Goal: Register for event/course

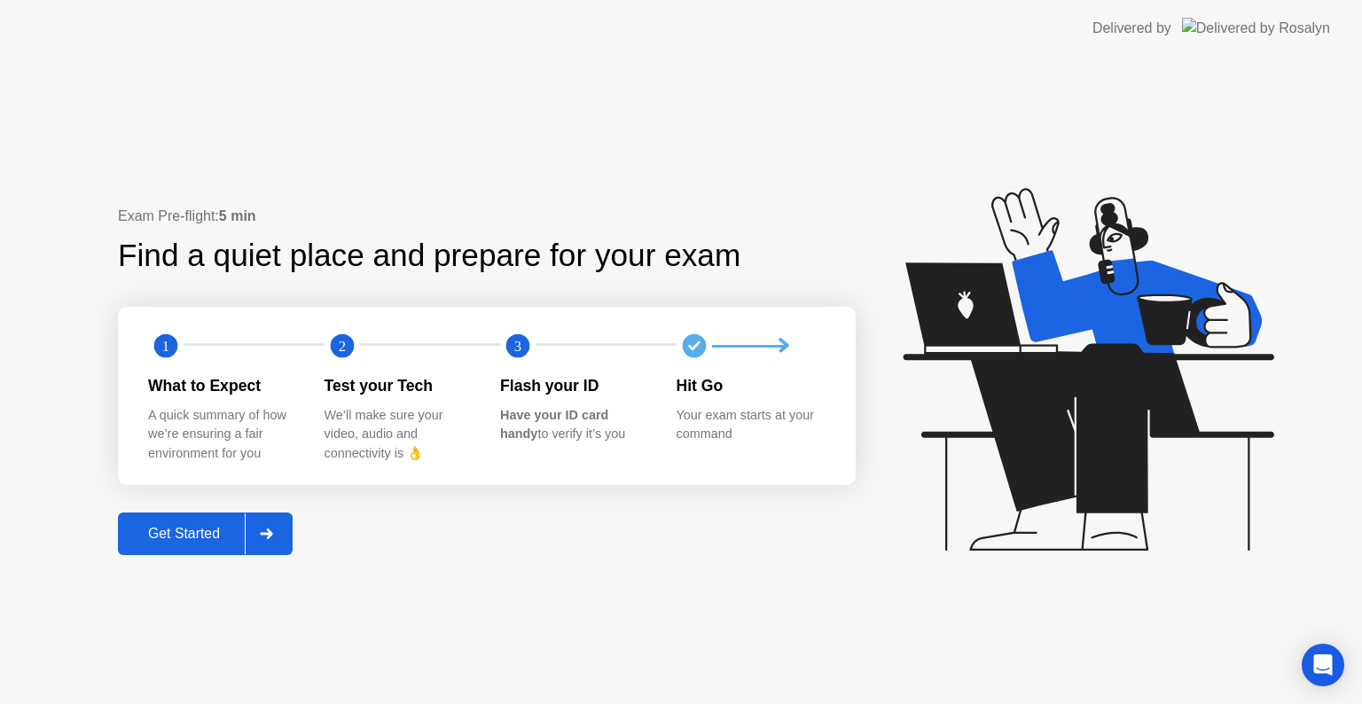
click at [215, 535] on div "Get Started" at bounding box center [183, 534] width 121 height 16
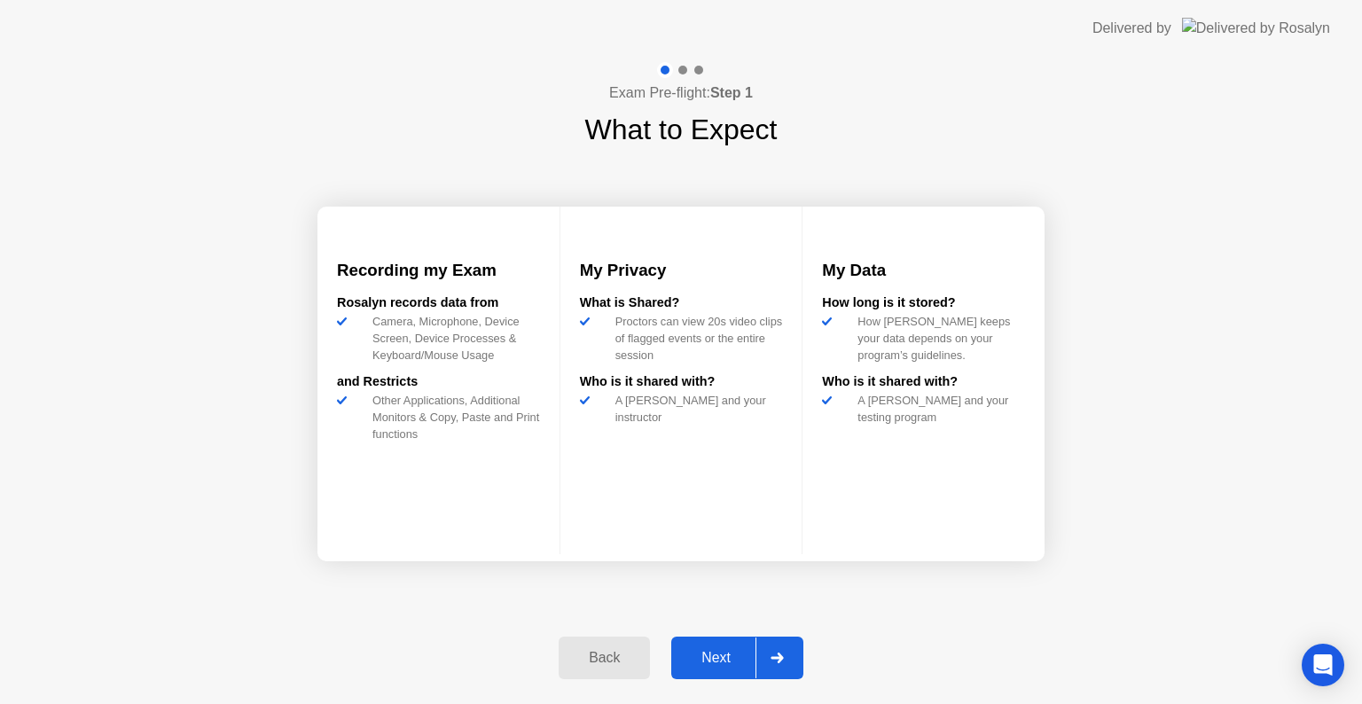
click at [780, 671] on div at bounding box center [777, 658] width 43 height 41
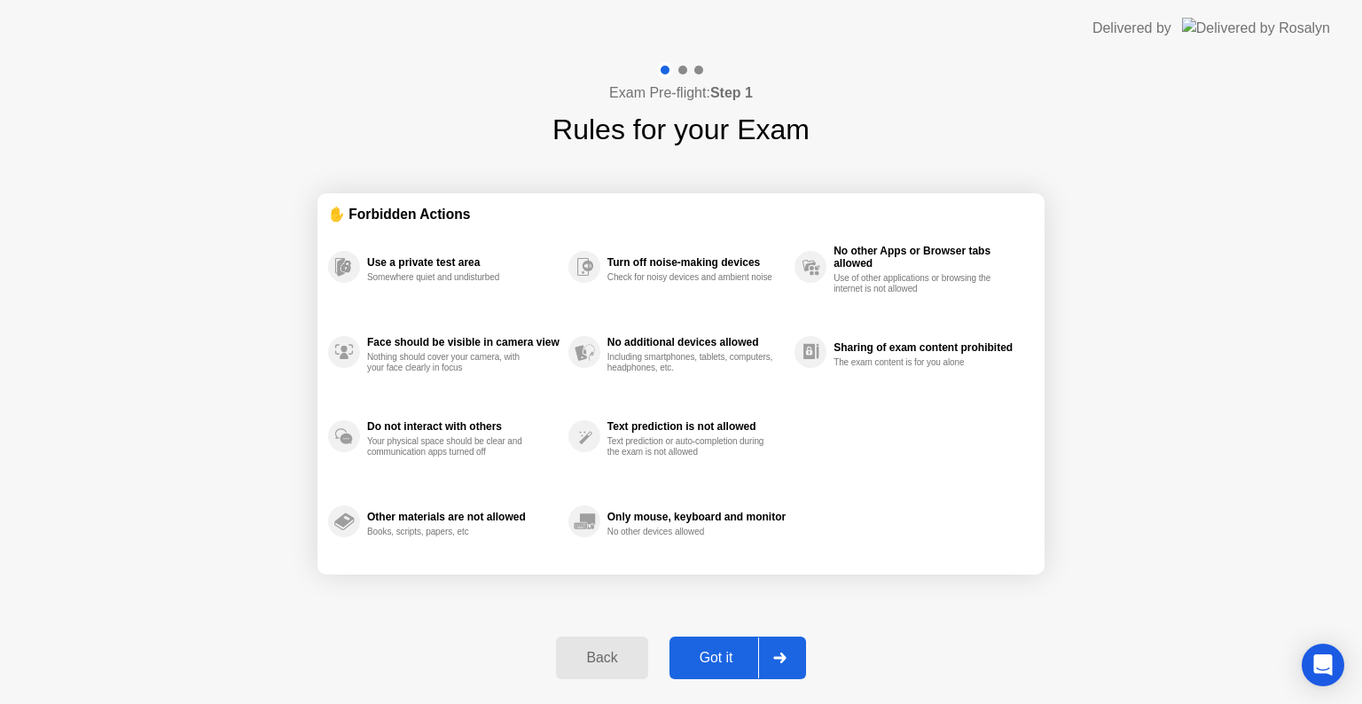
click at [786, 657] on icon at bounding box center [779, 658] width 12 height 11
select select "**********"
select select "*******"
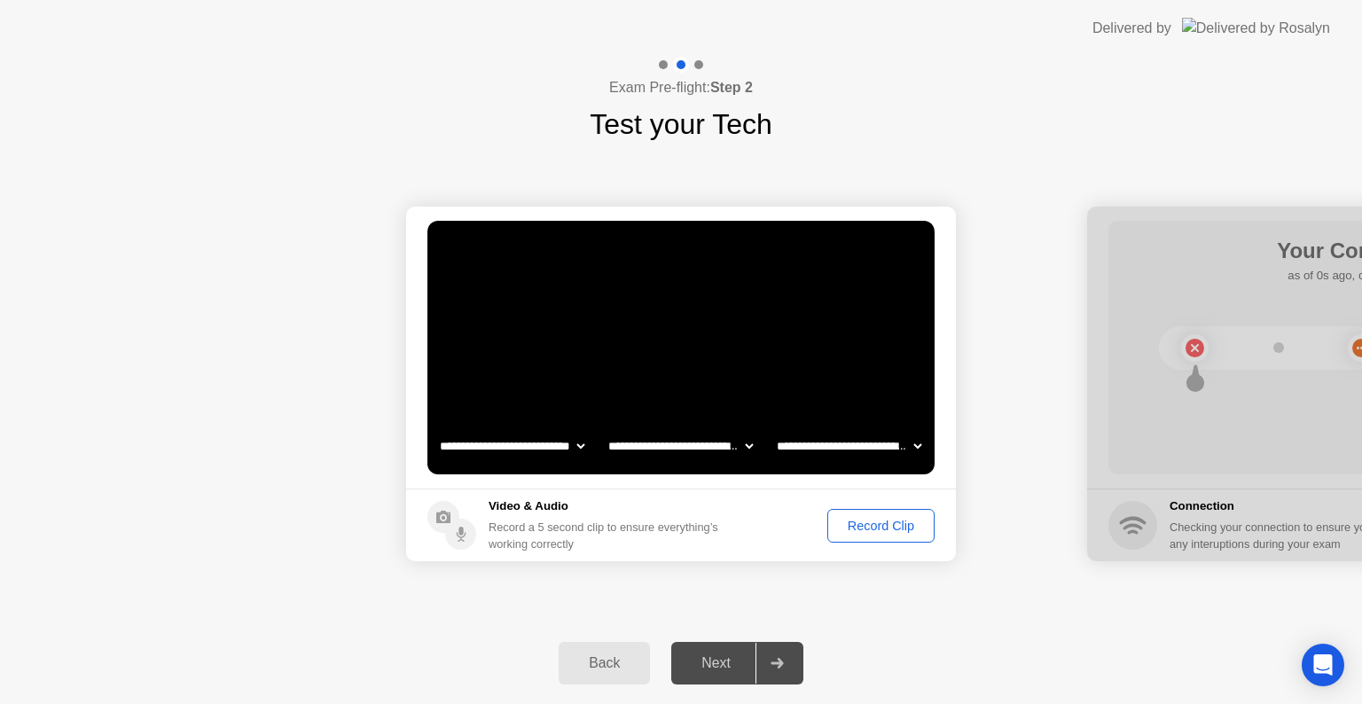
click at [875, 528] on div "Record Clip" at bounding box center [881, 526] width 95 height 14
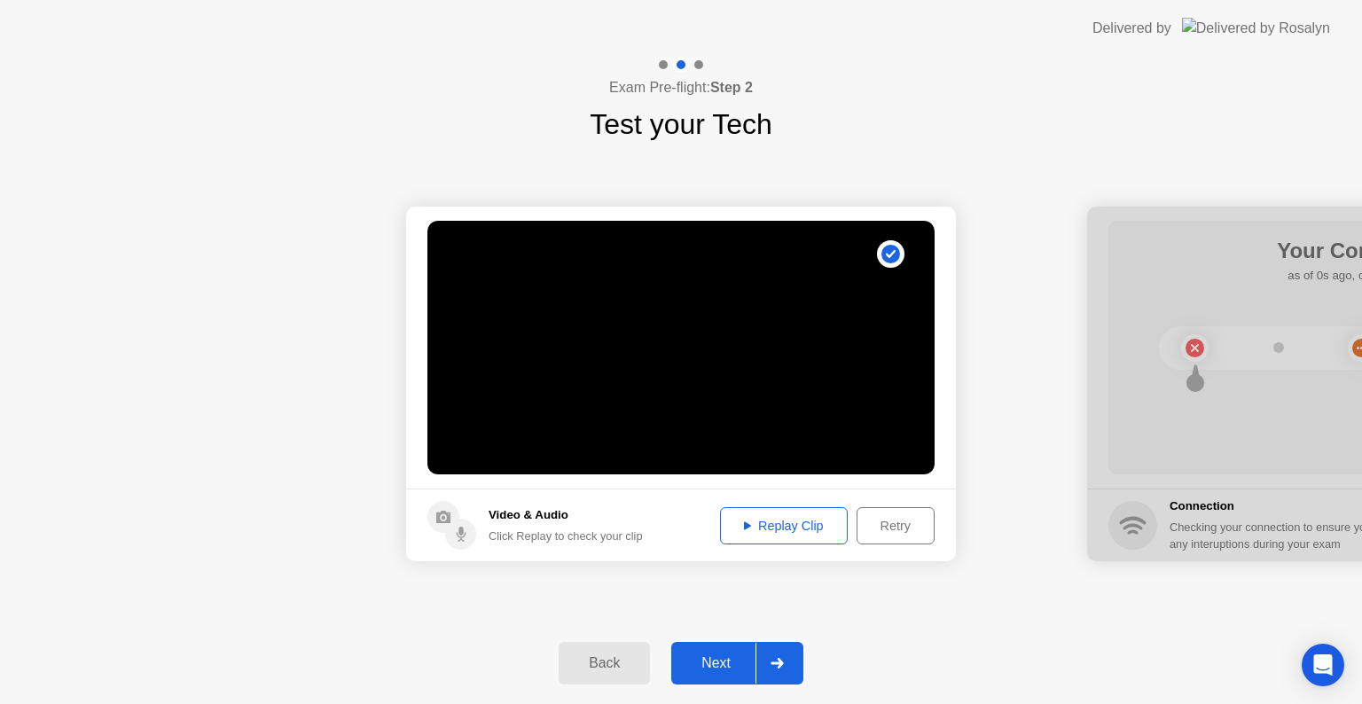
click at [833, 529] on div "Replay Clip" at bounding box center [783, 526] width 115 height 14
click at [745, 660] on div "Next" at bounding box center [716, 663] width 79 height 16
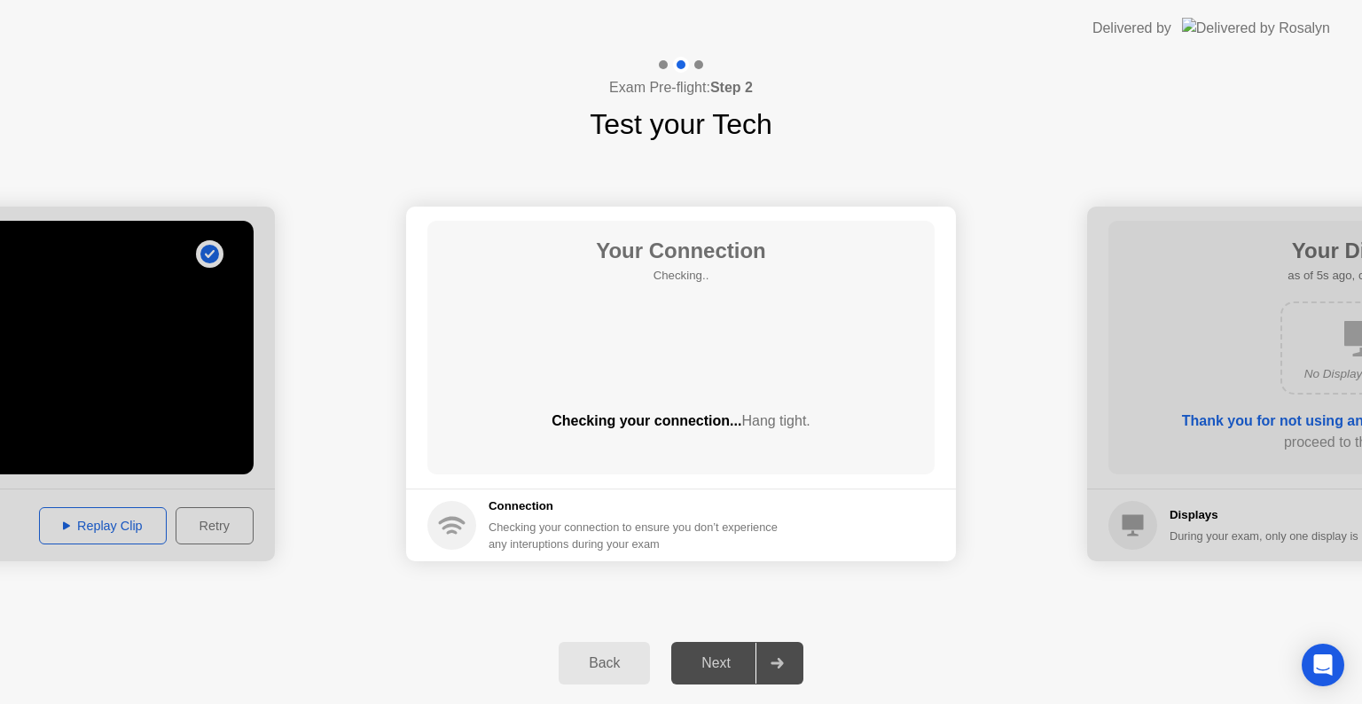
click at [607, 670] on div "Back" at bounding box center [604, 663] width 81 height 16
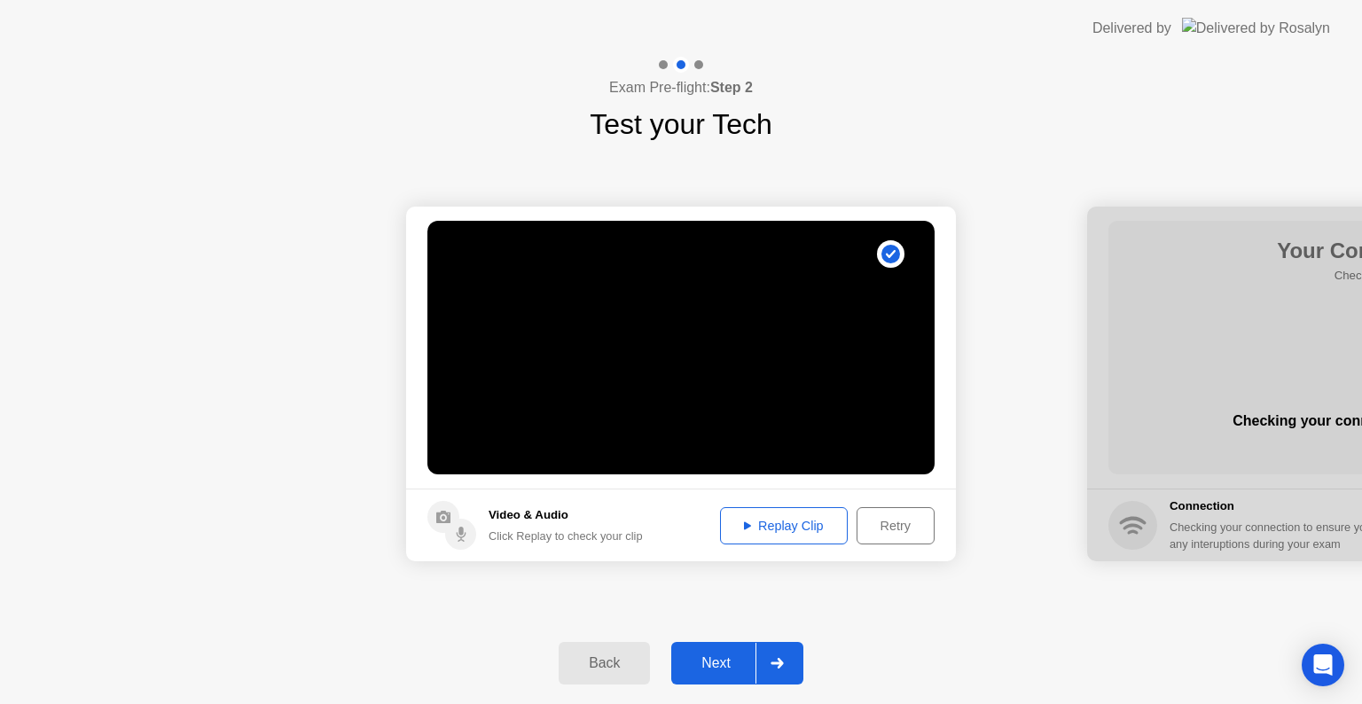
click at [887, 525] on div "Retry" at bounding box center [896, 526] width 66 height 14
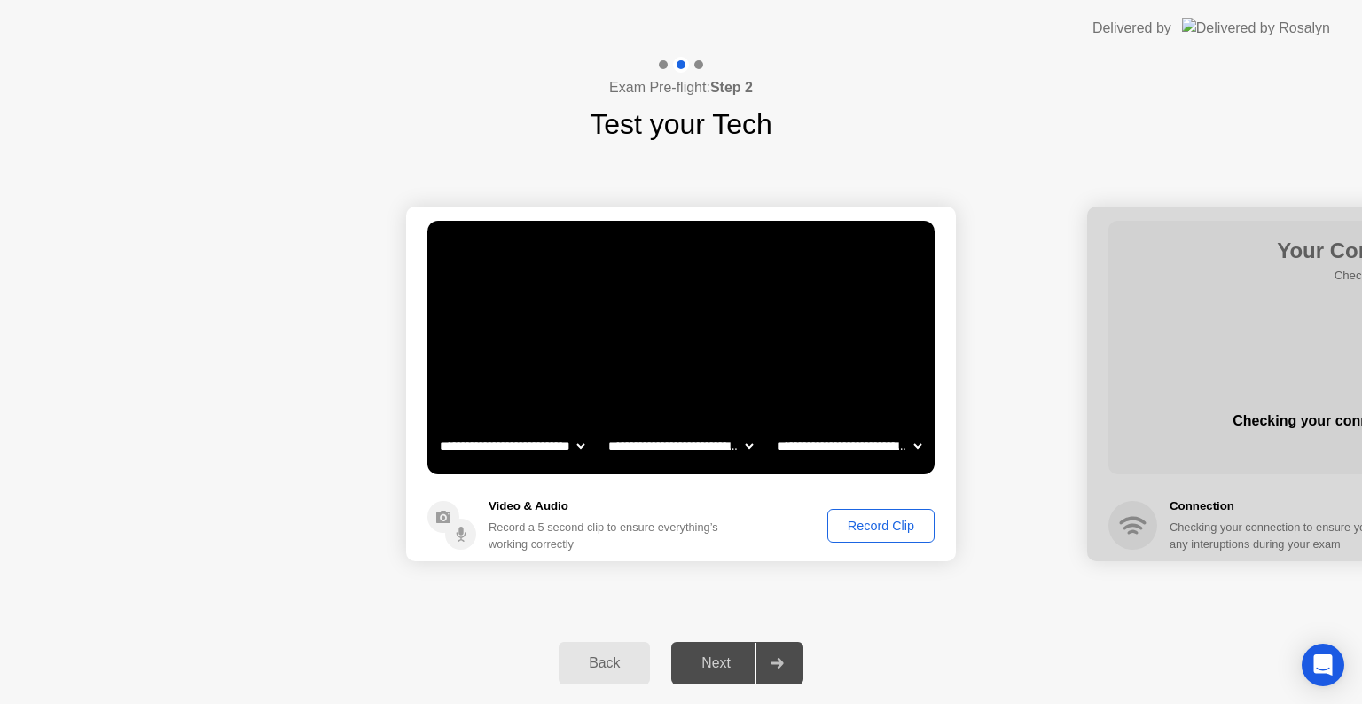
click at [855, 530] on div "Record Clip" at bounding box center [881, 526] width 95 height 14
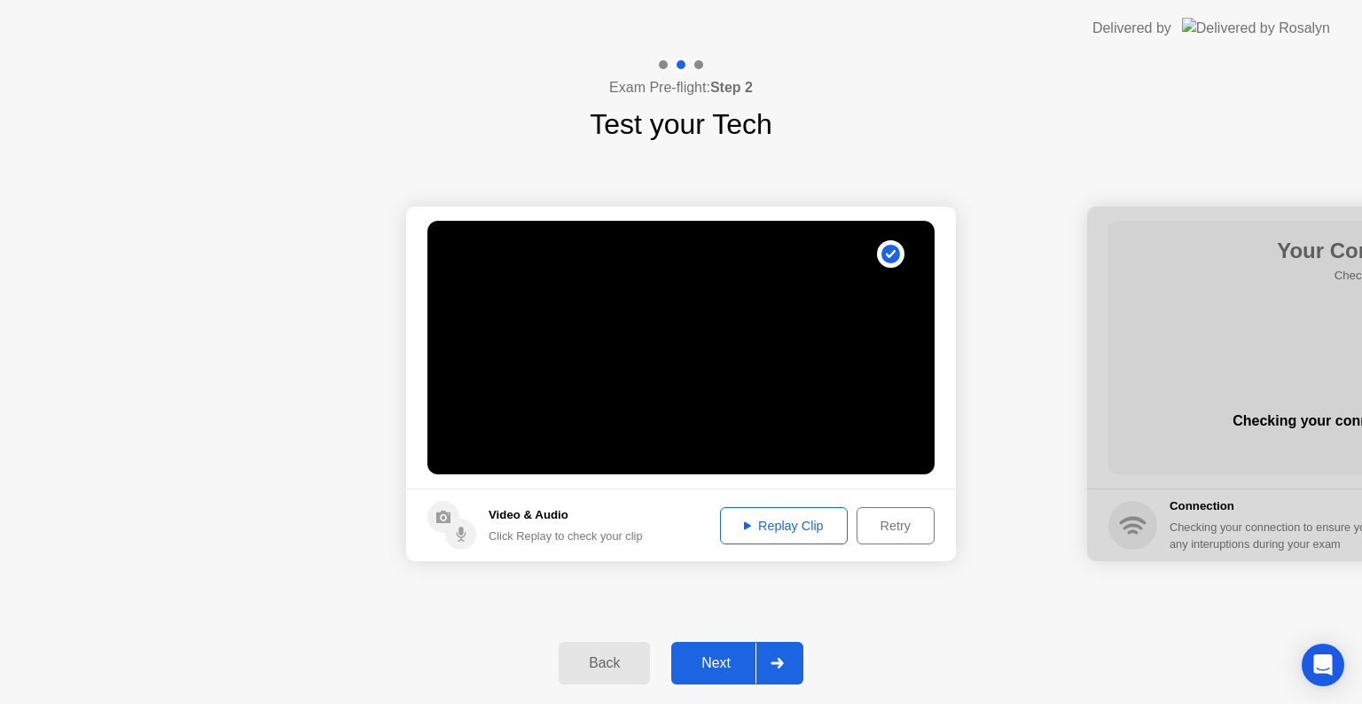
click at [774, 533] on div "Replay Clip" at bounding box center [783, 526] width 115 height 14
click at [805, 523] on div "Replay Clip" at bounding box center [783, 526] width 115 height 14
click at [884, 519] on div "Retry" at bounding box center [896, 526] width 66 height 14
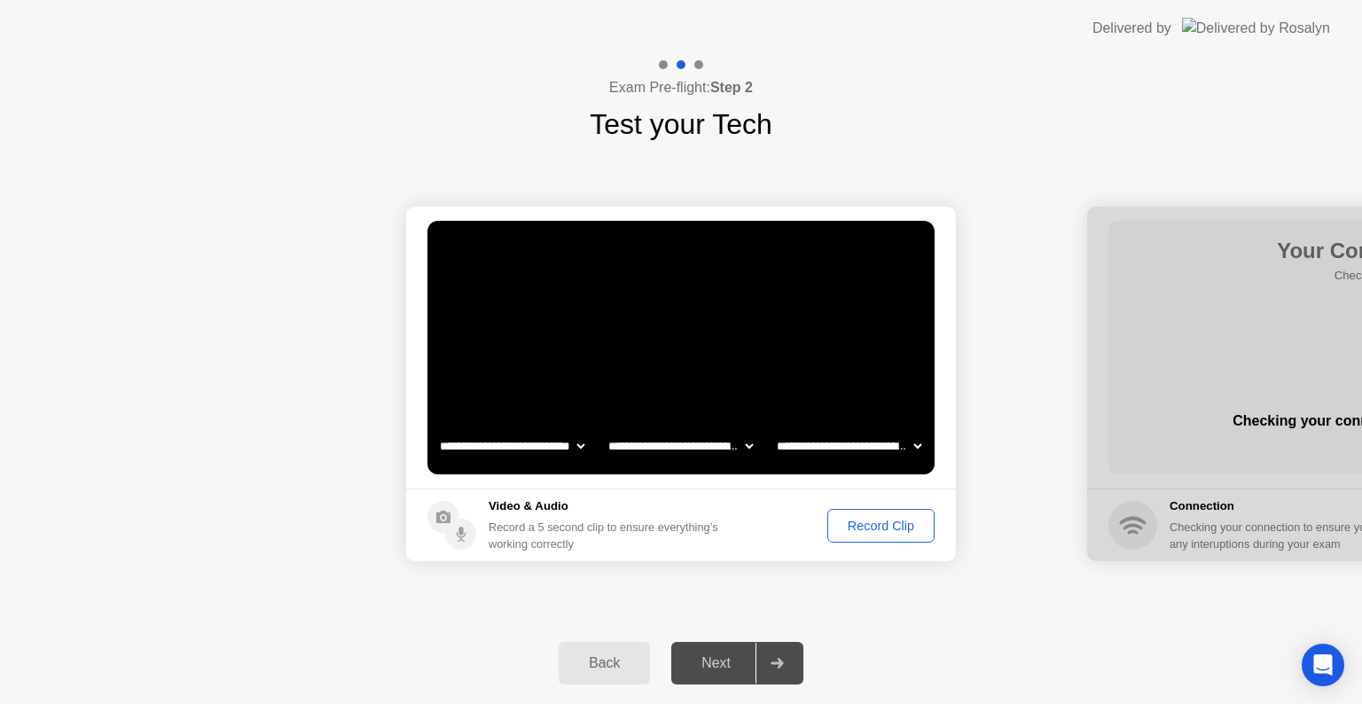
click at [910, 532] on div "Record Clip" at bounding box center [881, 526] width 95 height 14
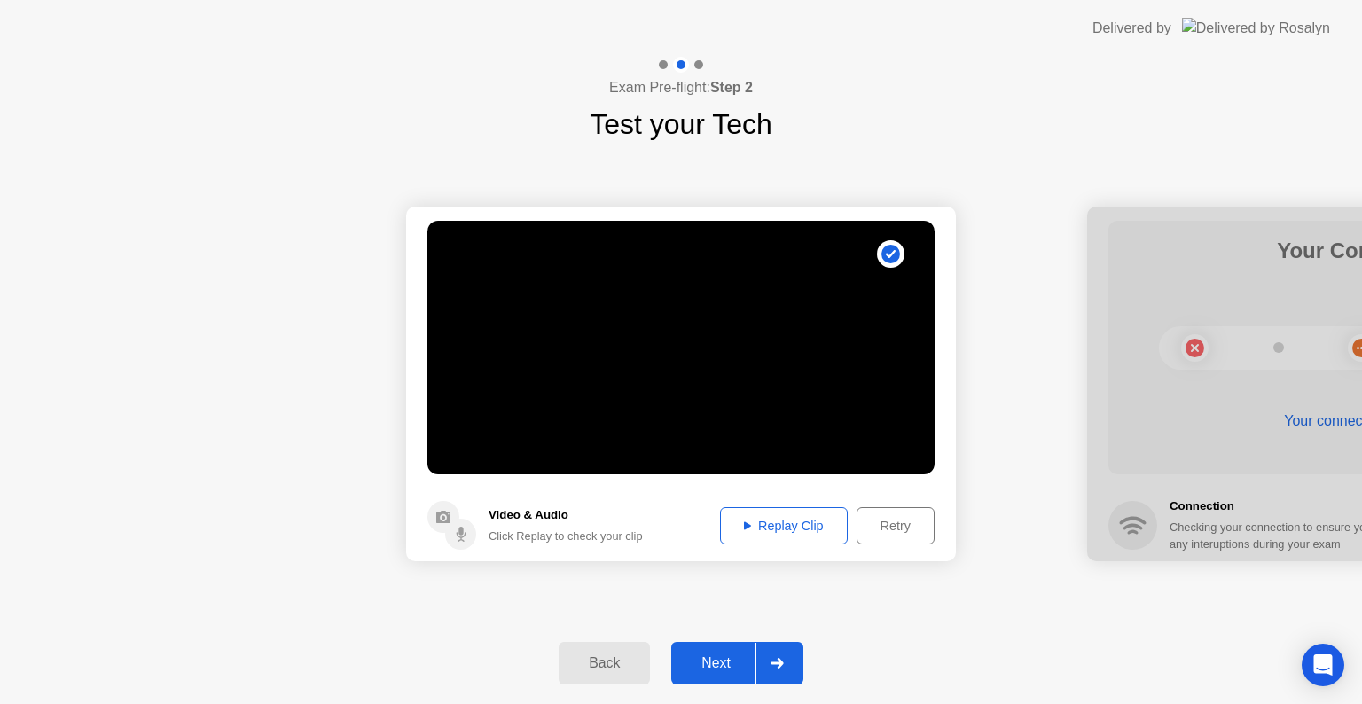
click at [823, 529] on div "Replay Clip" at bounding box center [783, 526] width 115 height 14
click at [744, 521] on icon at bounding box center [747, 525] width 7 height 8
click at [789, 663] on div at bounding box center [777, 663] width 43 height 41
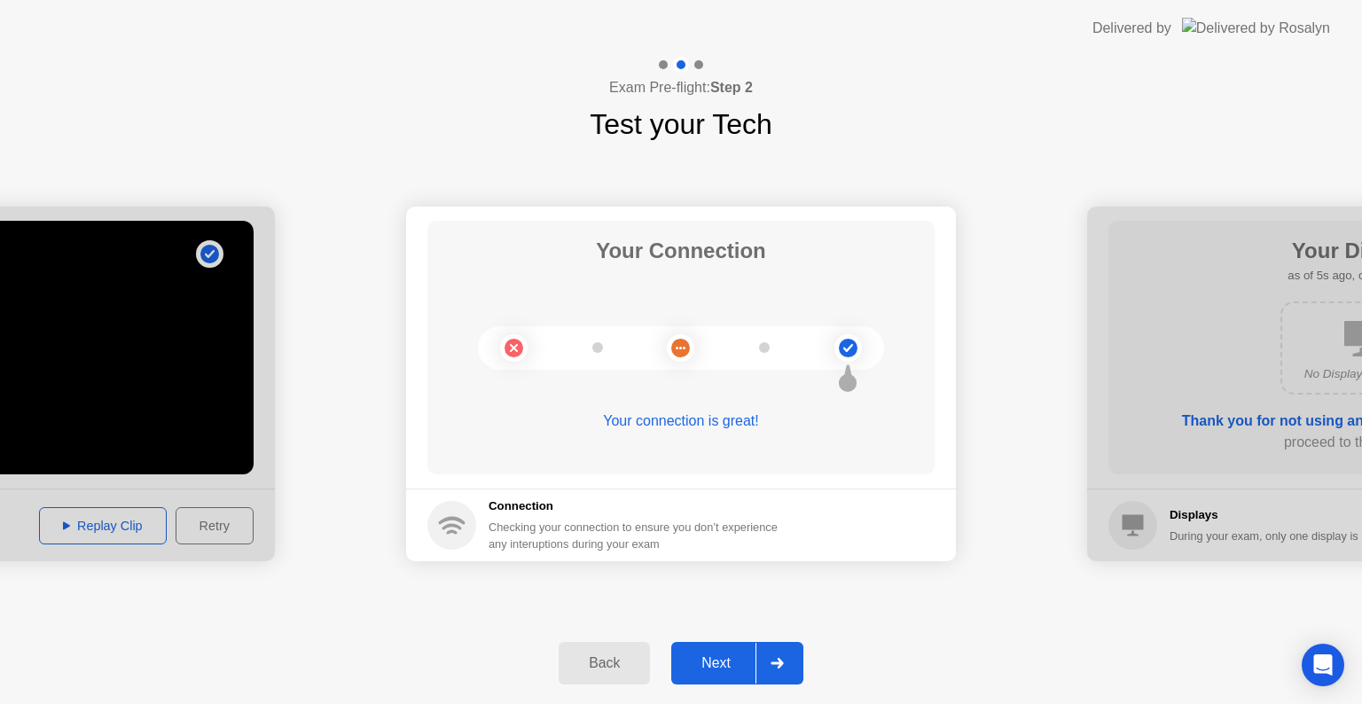
click at [788, 660] on div at bounding box center [777, 663] width 43 height 41
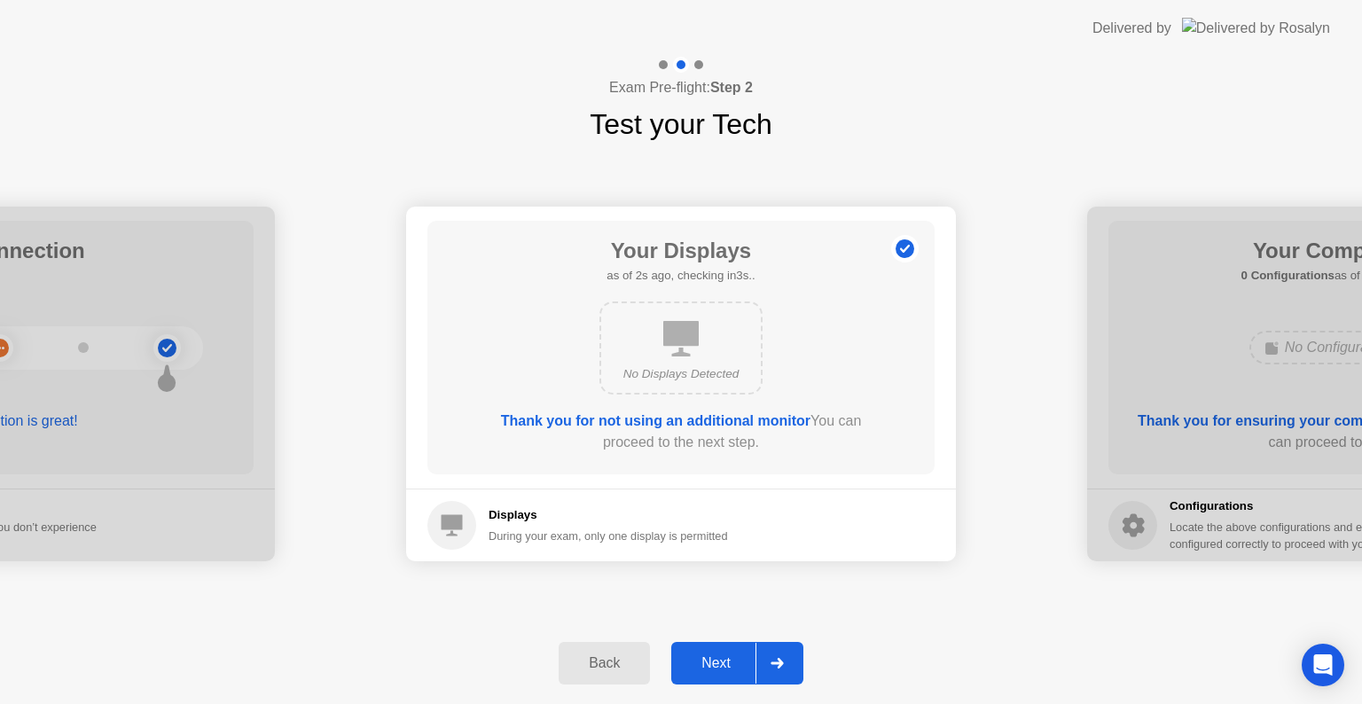
click at [633, 657] on div "Back" at bounding box center [604, 663] width 81 height 16
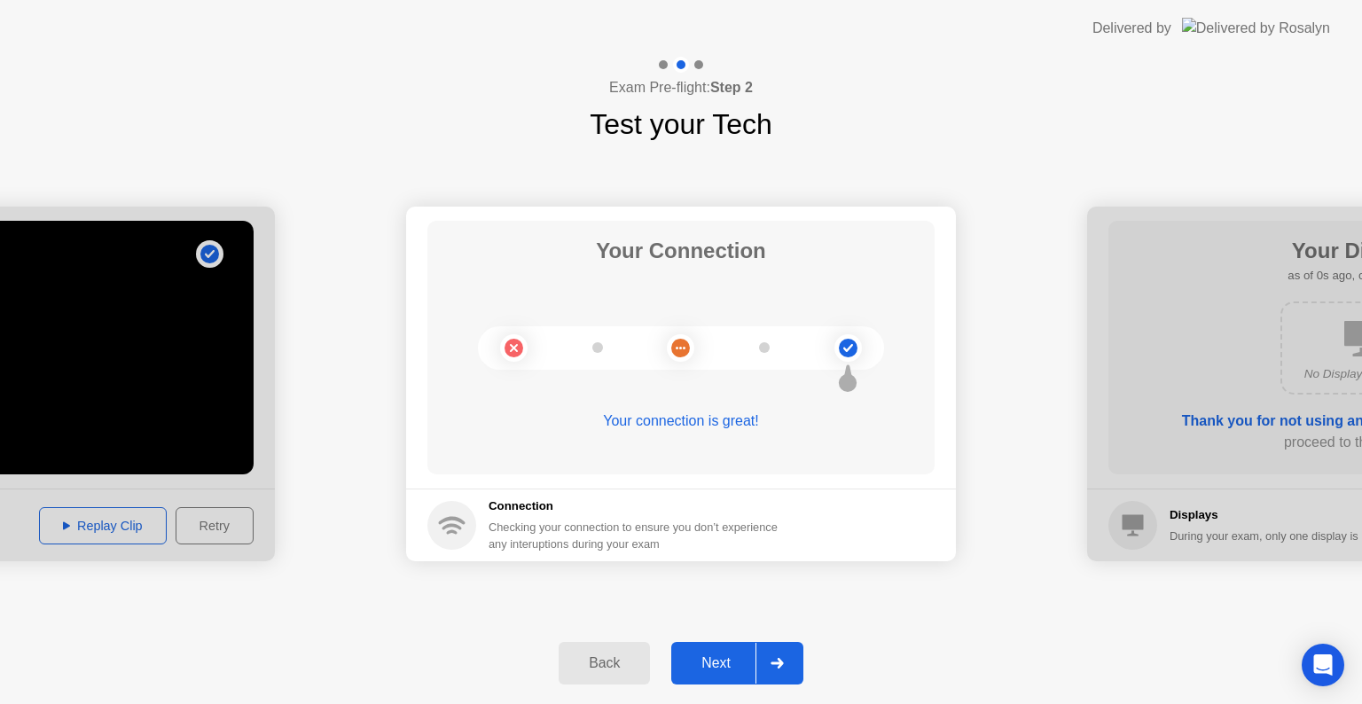
click at [763, 666] on div at bounding box center [777, 663] width 43 height 41
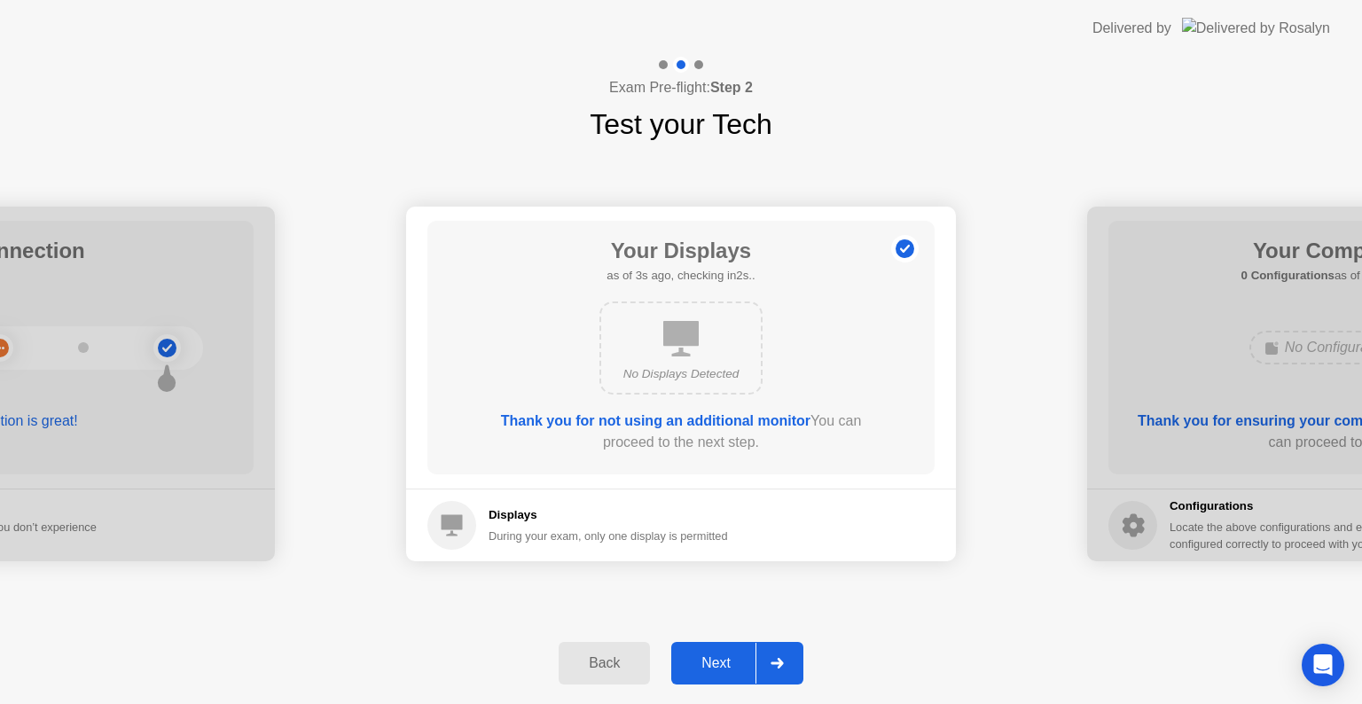
click at [780, 662] on icon at bounding box center [777, 663] width 12 height 11
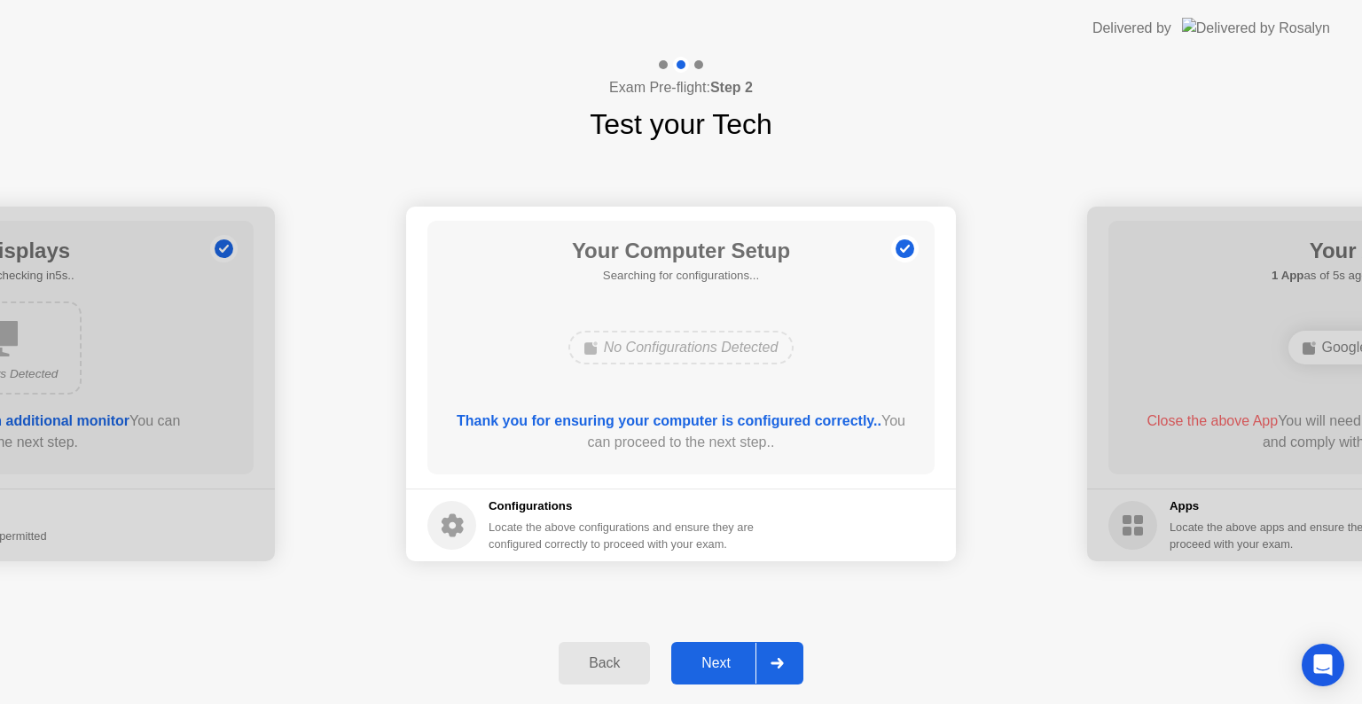
click at [780, 662] on icon at bounding box center [777, 663] width 12 height 11
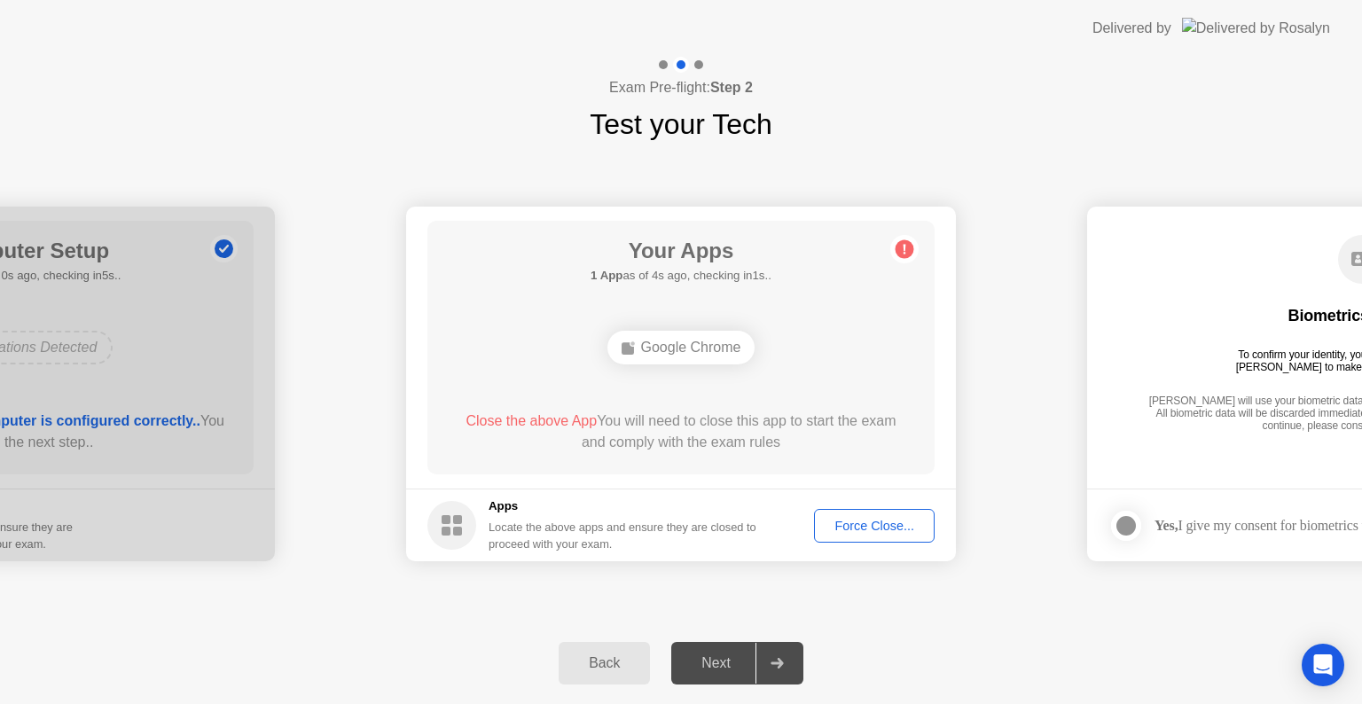
click at [885, 524] on div "Force Close..." at bounding box center [874, 526] width 108 height 14
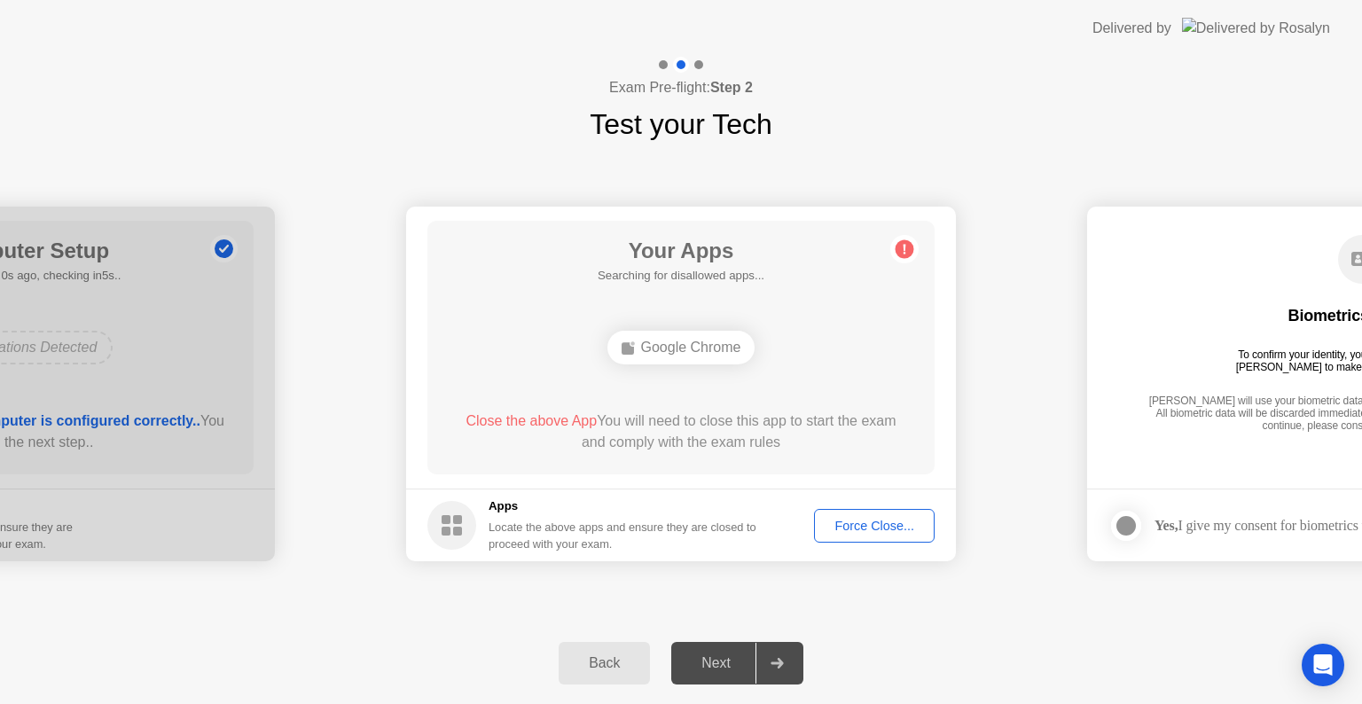
drag, startPoint x: 661, startPoint y: 487, endPoint x: 674, endPoint y: 499, distance: 18.2
click at [663, 489] on app-apps "Your Apps Searching for disallowed apps... Google Chrome Close the above App Yo…" at bounding box center [681, 384] width 550 height 355
click at [778, 662] on icon at bounding box center [777, 663] width 13 height 11
click at [777, 662] on icon at bounding box center [777, 663] width 12 height 11
click at [613, 670] on div "Back" at bounding box center [604, 663] width 81 height 16
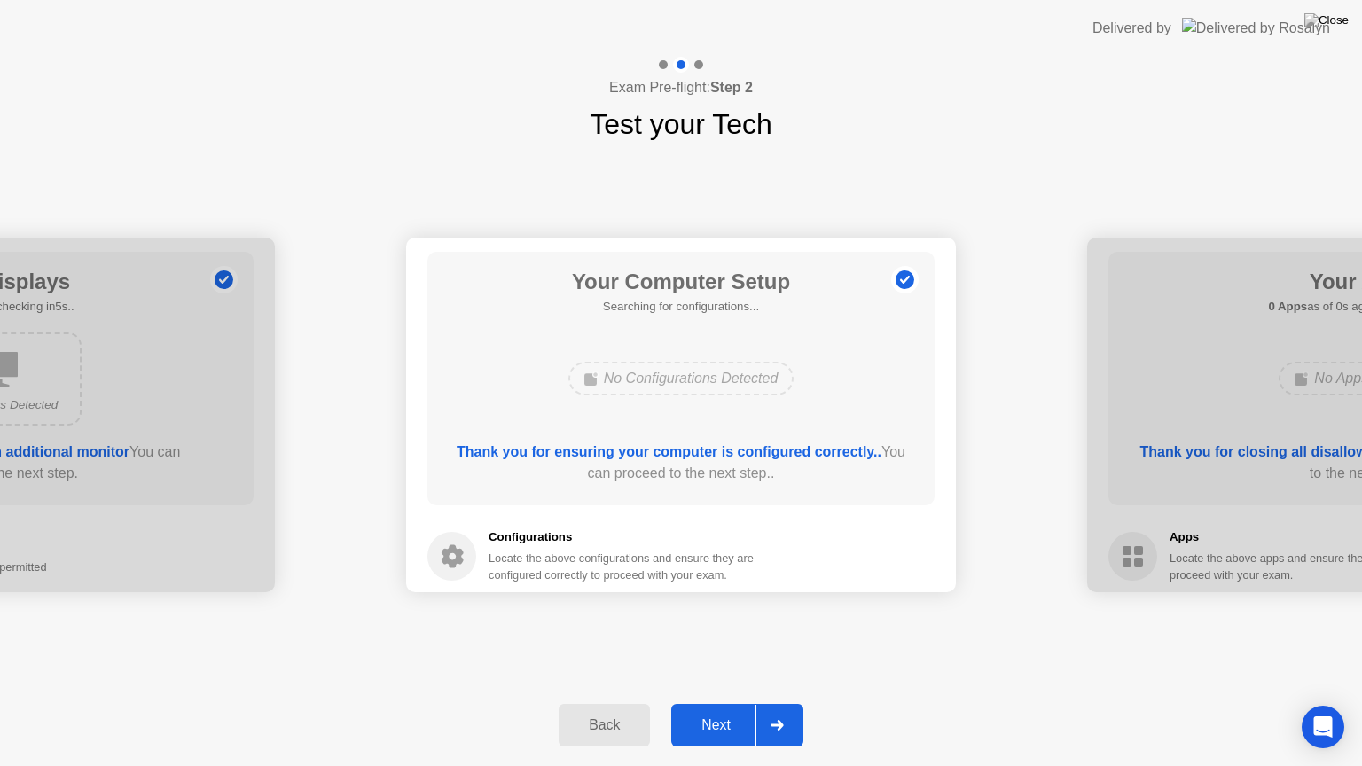
click at [785, 703] on div at bounding box center [777, 725] width 43 height 41
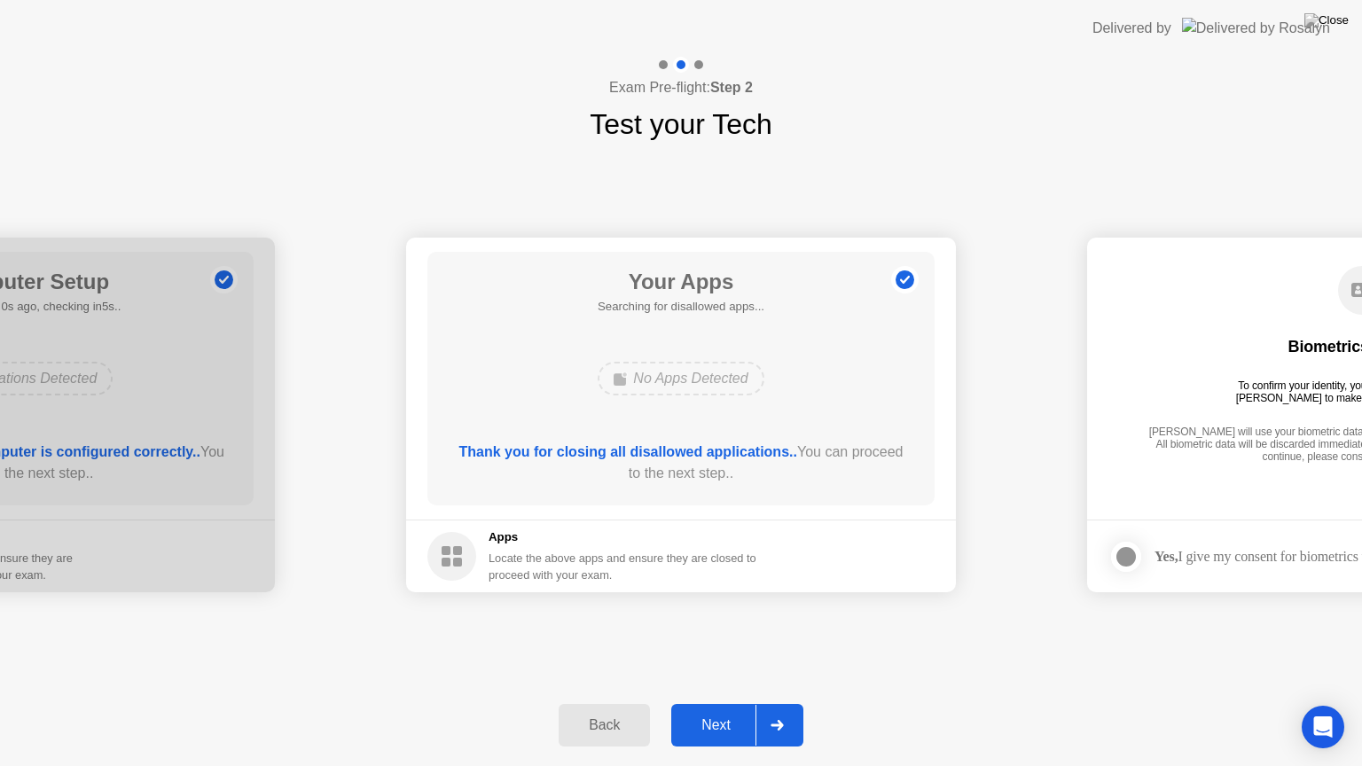
click at [795, 703] on div at bounding box center [777, 725] width 43 height 41
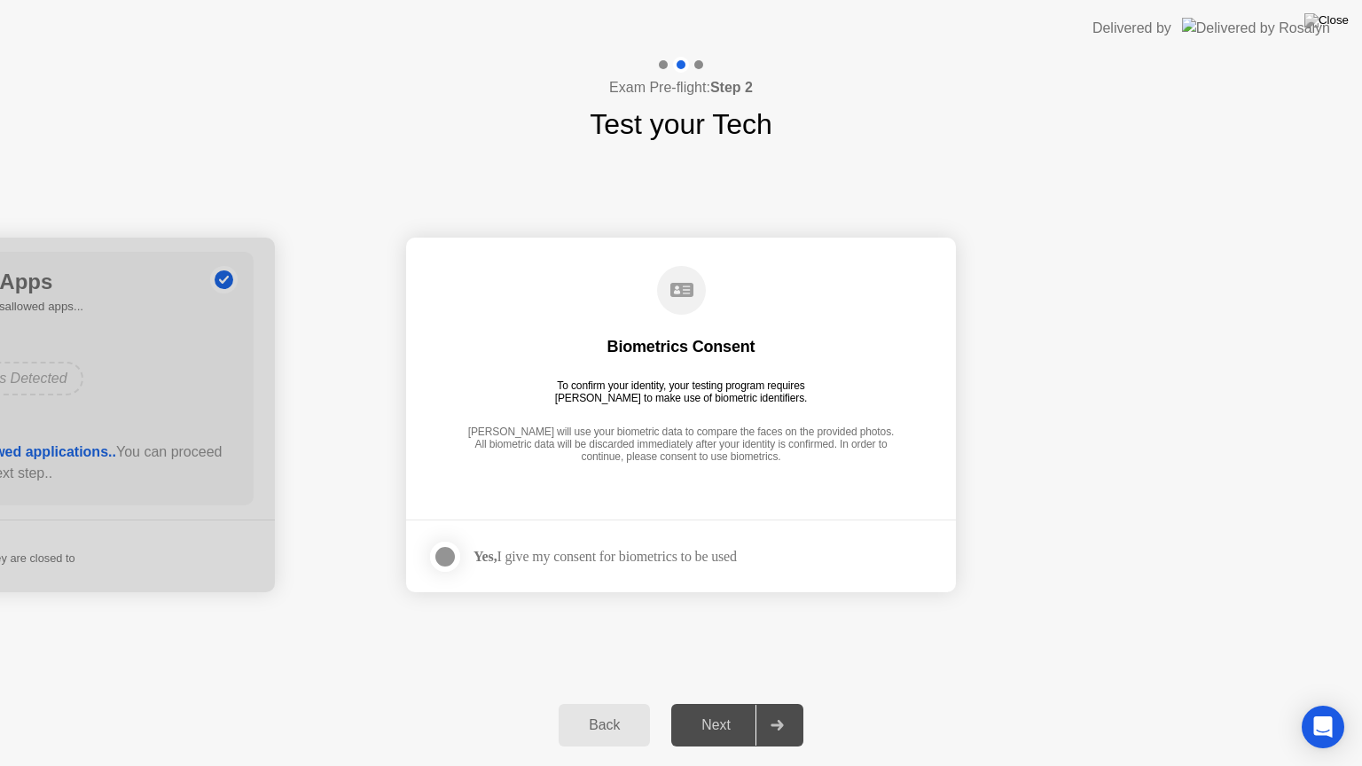
click at [791, 703] on div at bounding box center [777, 725] width 43 height 41
click at [553, 544] on div "Yes, I give my consent for biometrics to be used" at bounding box center [581, 556] width 309 height 35
click at [441, 557] on div at bounding box center [445, 556] width 21 height 21
click at [780, 703] on icon at bounding box center [777, 725] width 12 height 11
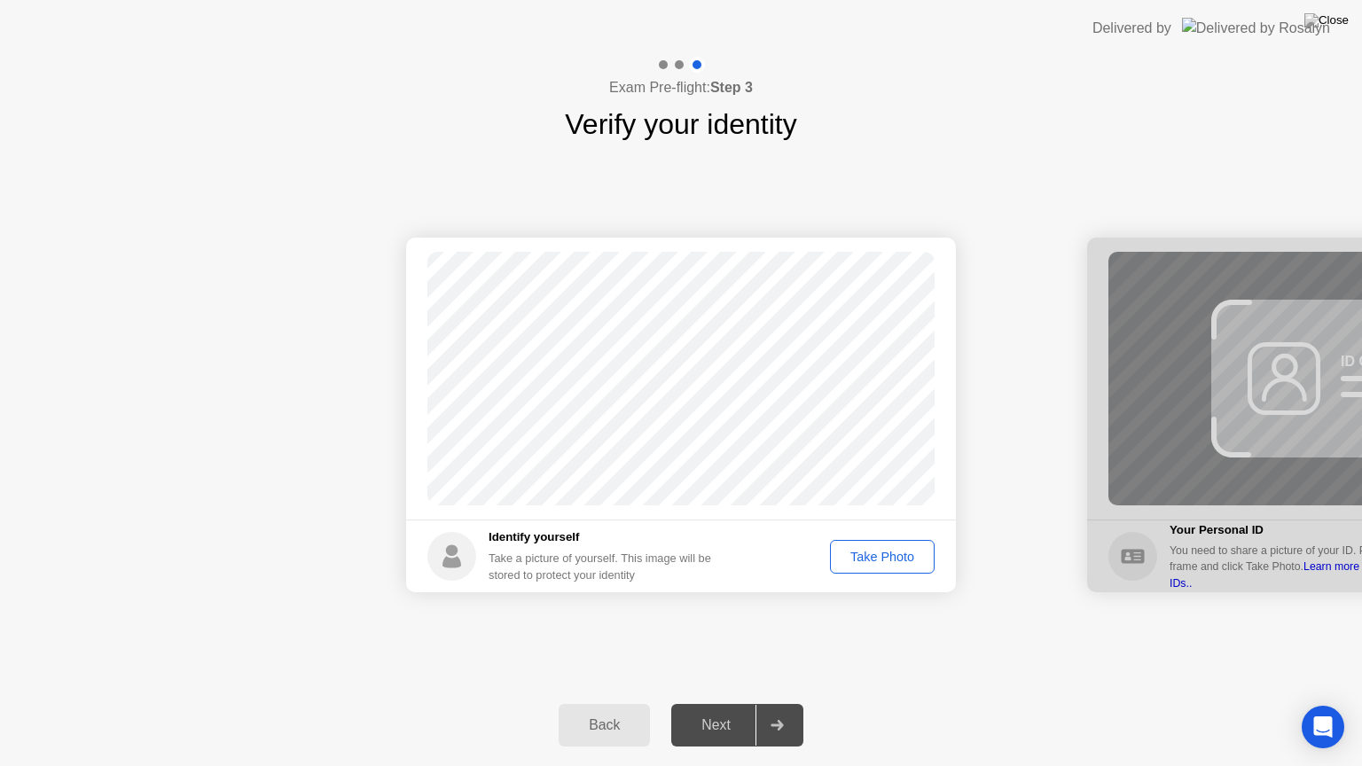
click at [880, 560] on div "Take Photo" at bounding box center [882, 557] width 92 height 14
click at [785, 703] on div at bounding box center [777, 725] width 43 height 41
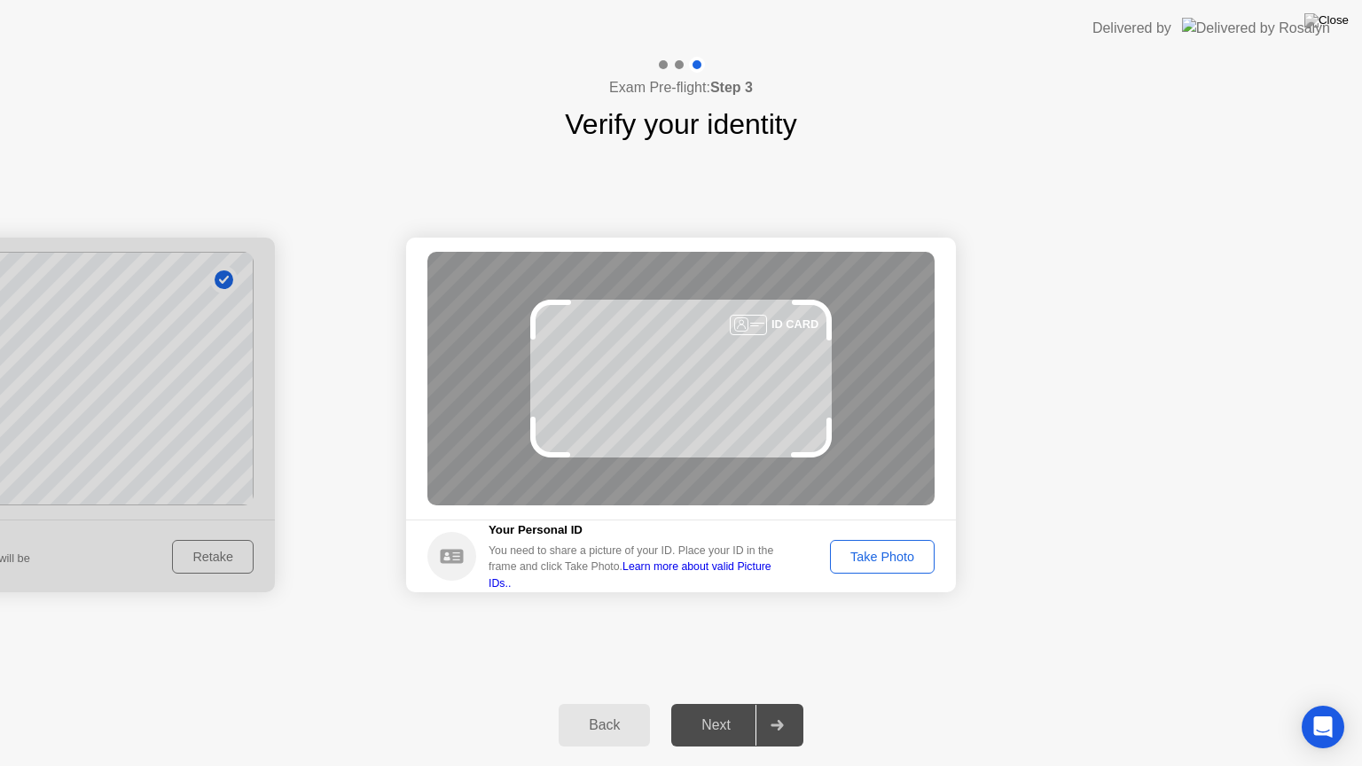
click at [881, 555] on div "Take Photo" at bounding box center [882, 557] width 92 height 14
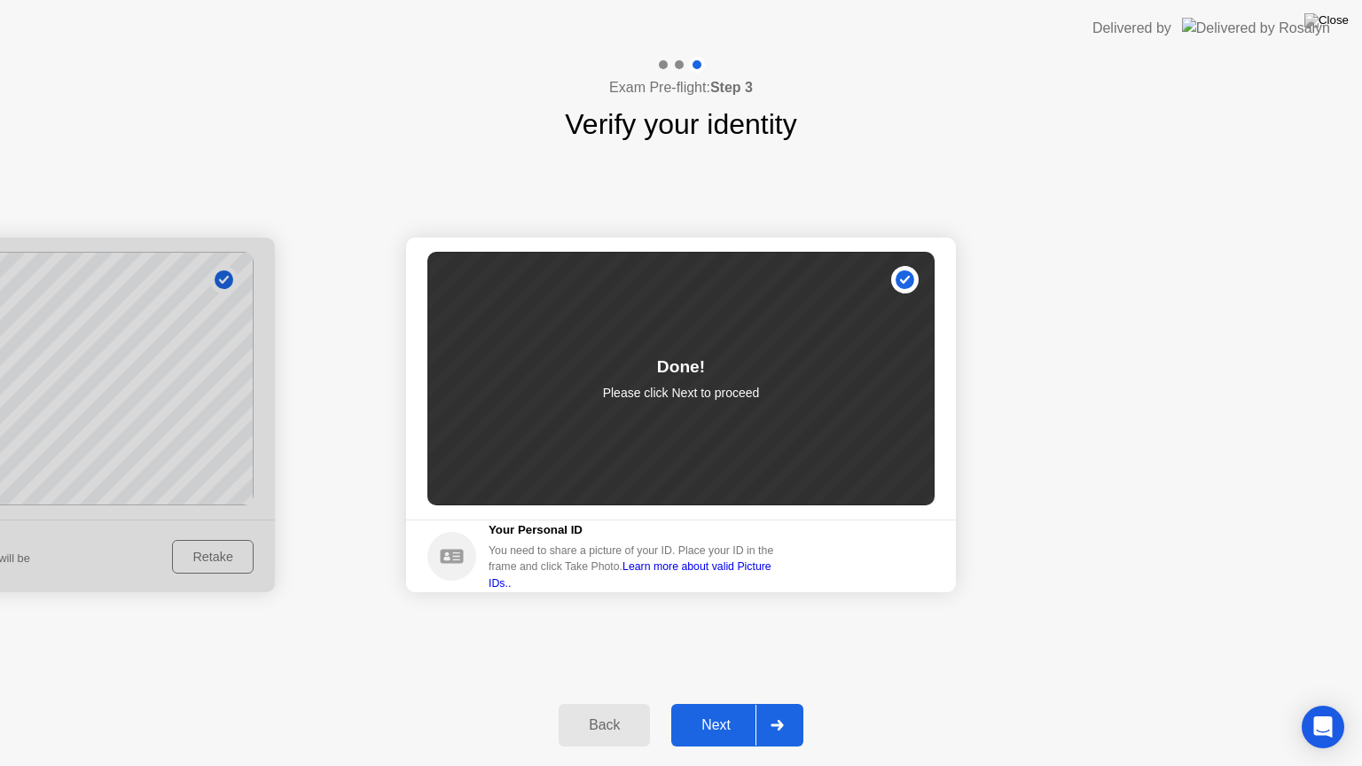
click at [770, 703] on div at bounding box center [777, 725] width 43 height 41
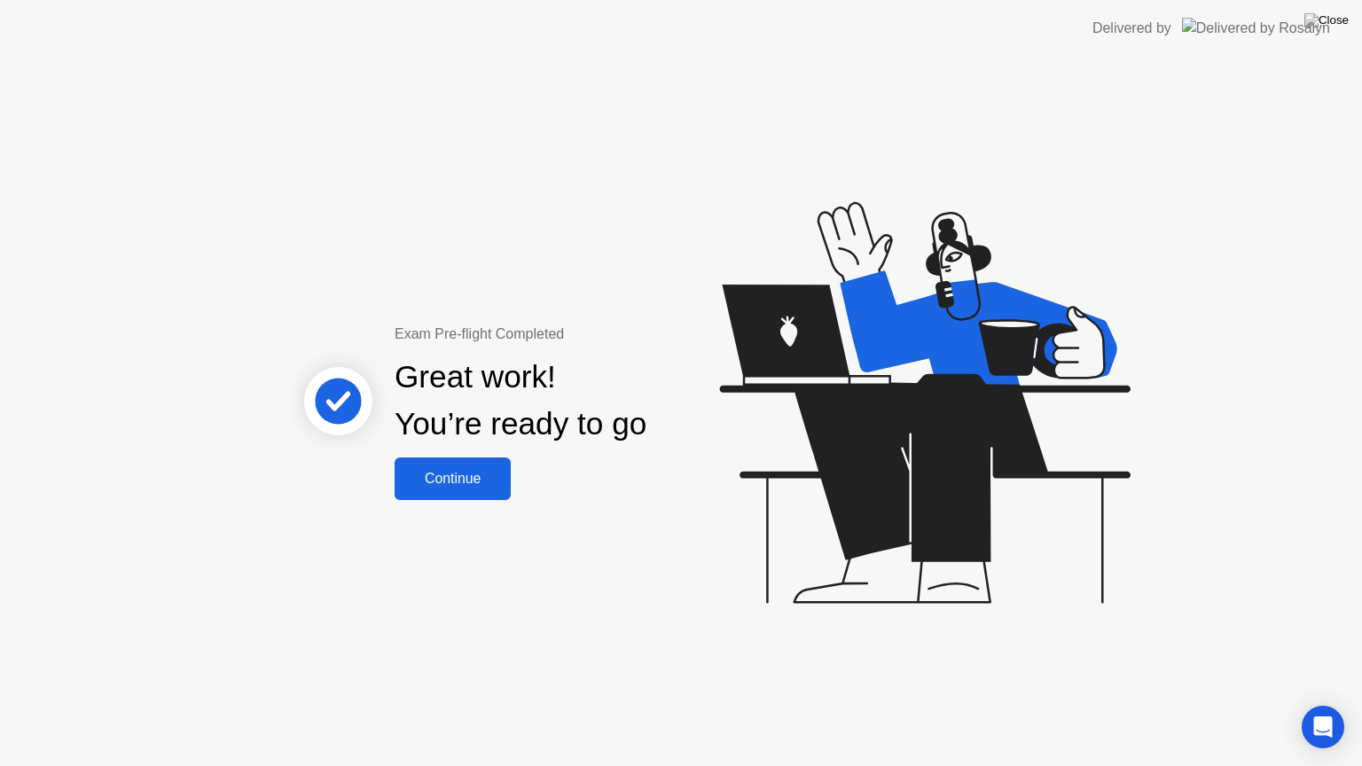
click at [497, 477] on div "Continue" at bounding box center [453, 479] width 106 height 16
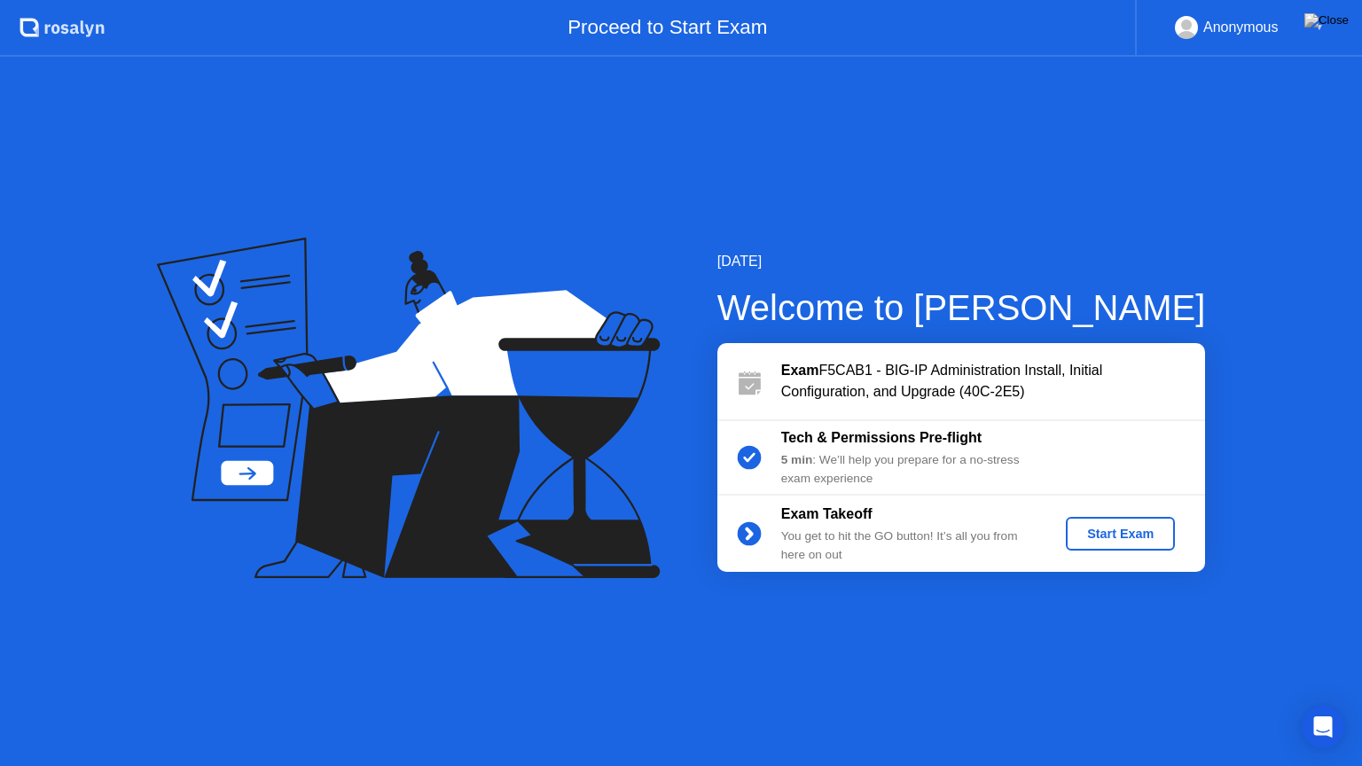
click at [1088, 527] on div "Start Exam" at bounding box center [1120, 534] width 95 height 14
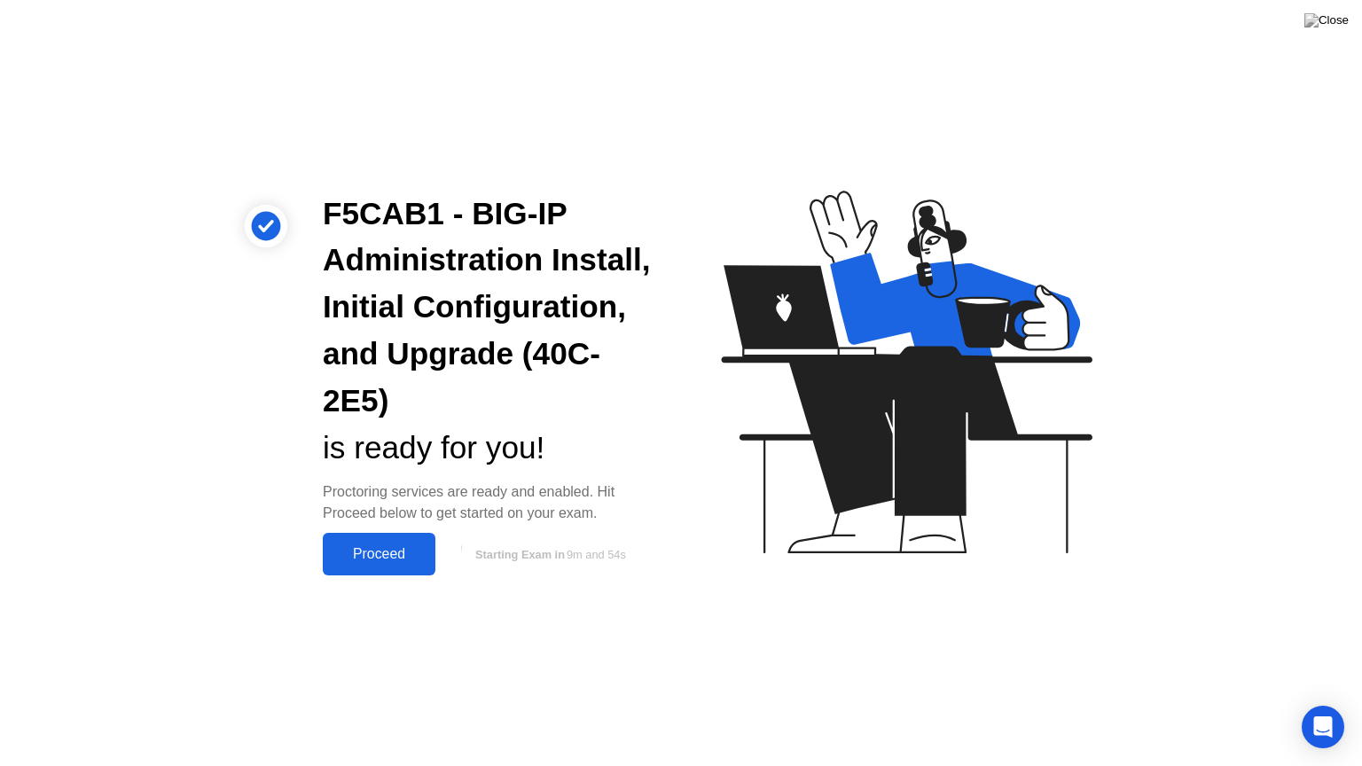
click at [396, 562] on div "Proceed" at bounding box center [379, 554] width 102 height 16
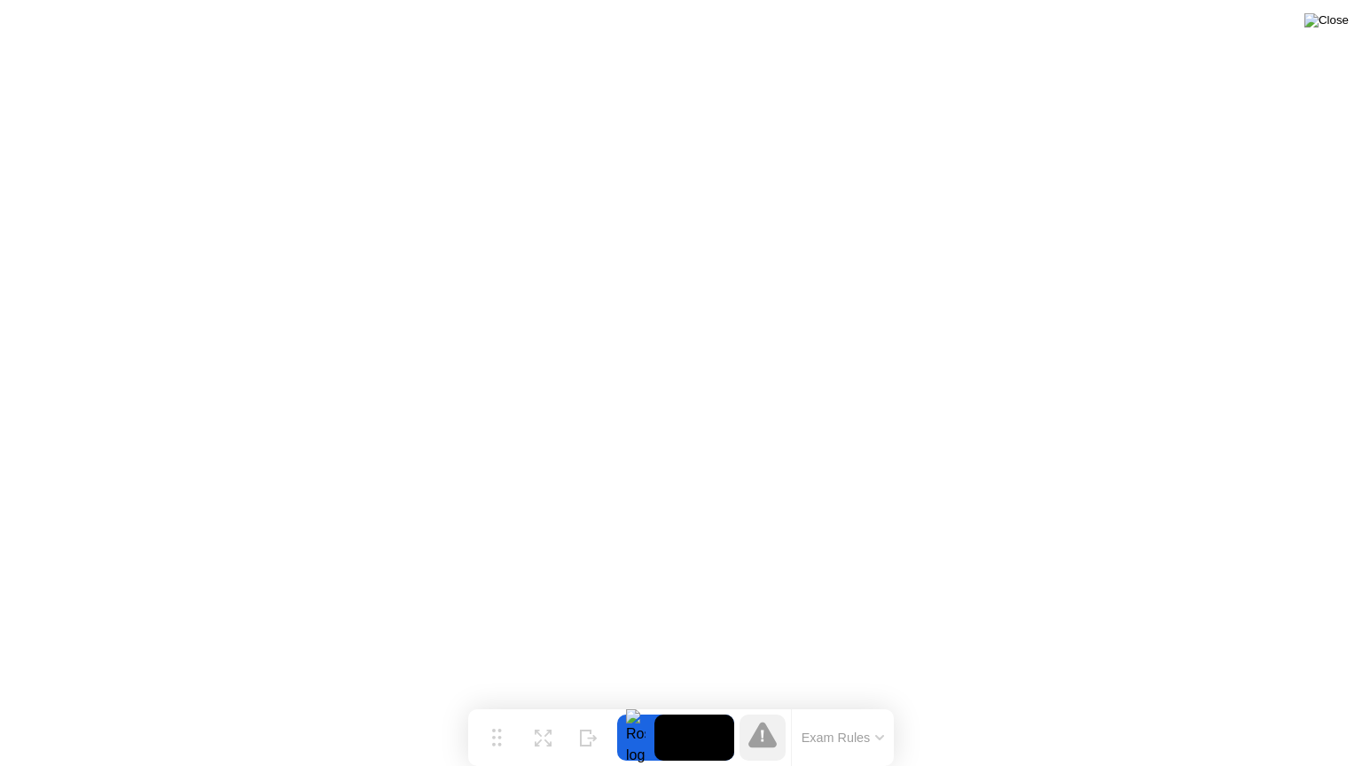
click at [1341, 16] on img at bounding box center [1327, 20] width 44 height 14
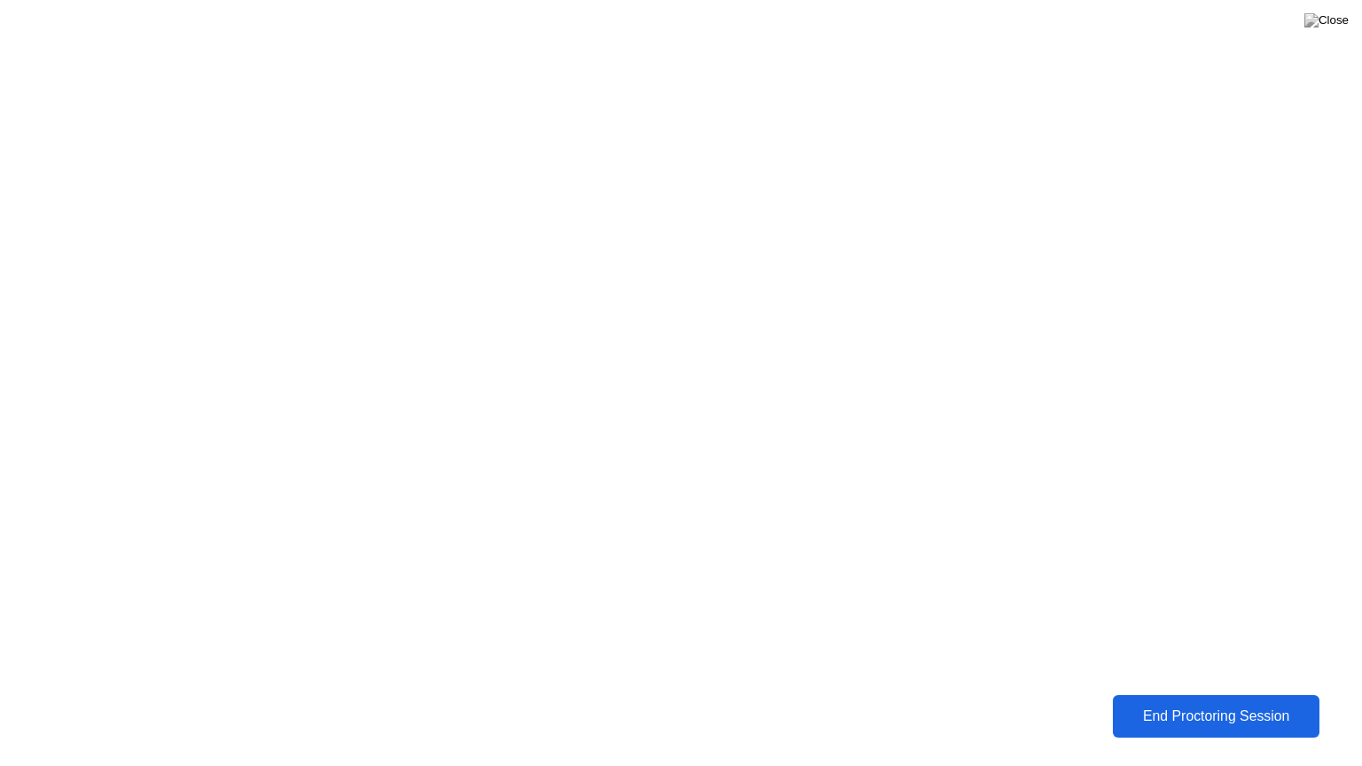
click at [1198, 703] on div "End Proctoring Session" at bounding box center [1216, 717] width 197 height 16
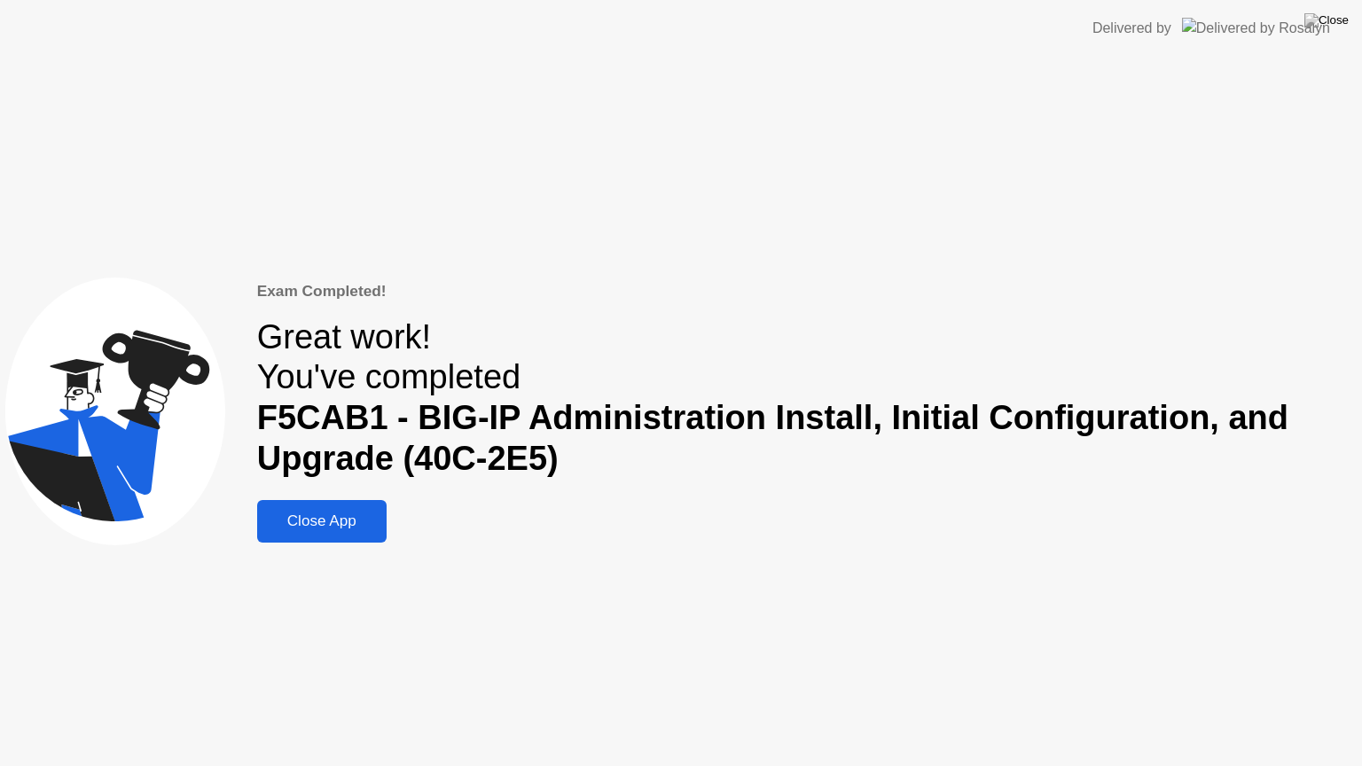
click at [362, 526] on div "Close App" at bounding box center [321, 522] width 119 height 18
